Goal: Task Accomplishment & Management: Use online tool/utility

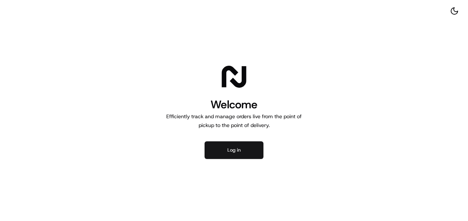
click at [231, 156] on button "Log in" at bounding box center [234, 151] width 59 height 18
click at [244, 153] on button "Log in" at bounding box center [234, 151] width 59 height 18
click at [227, 150] on button "Log in" at bounding box center [234, 151] width 59 height 18
